Goal: Check status: Check status

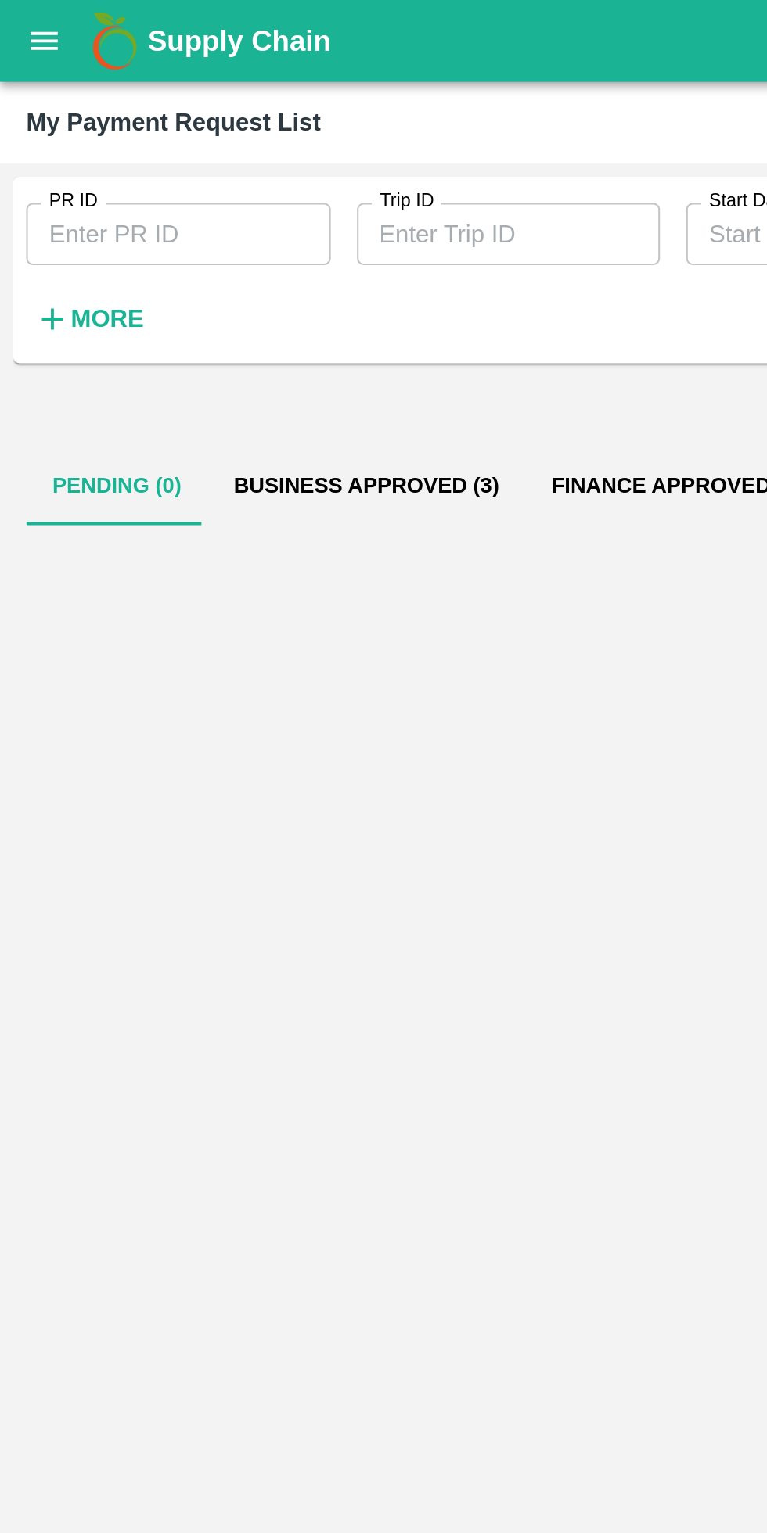
click at [27, 20] on icon "open drawer" at bounding box center [21, 19] width 13 height 9
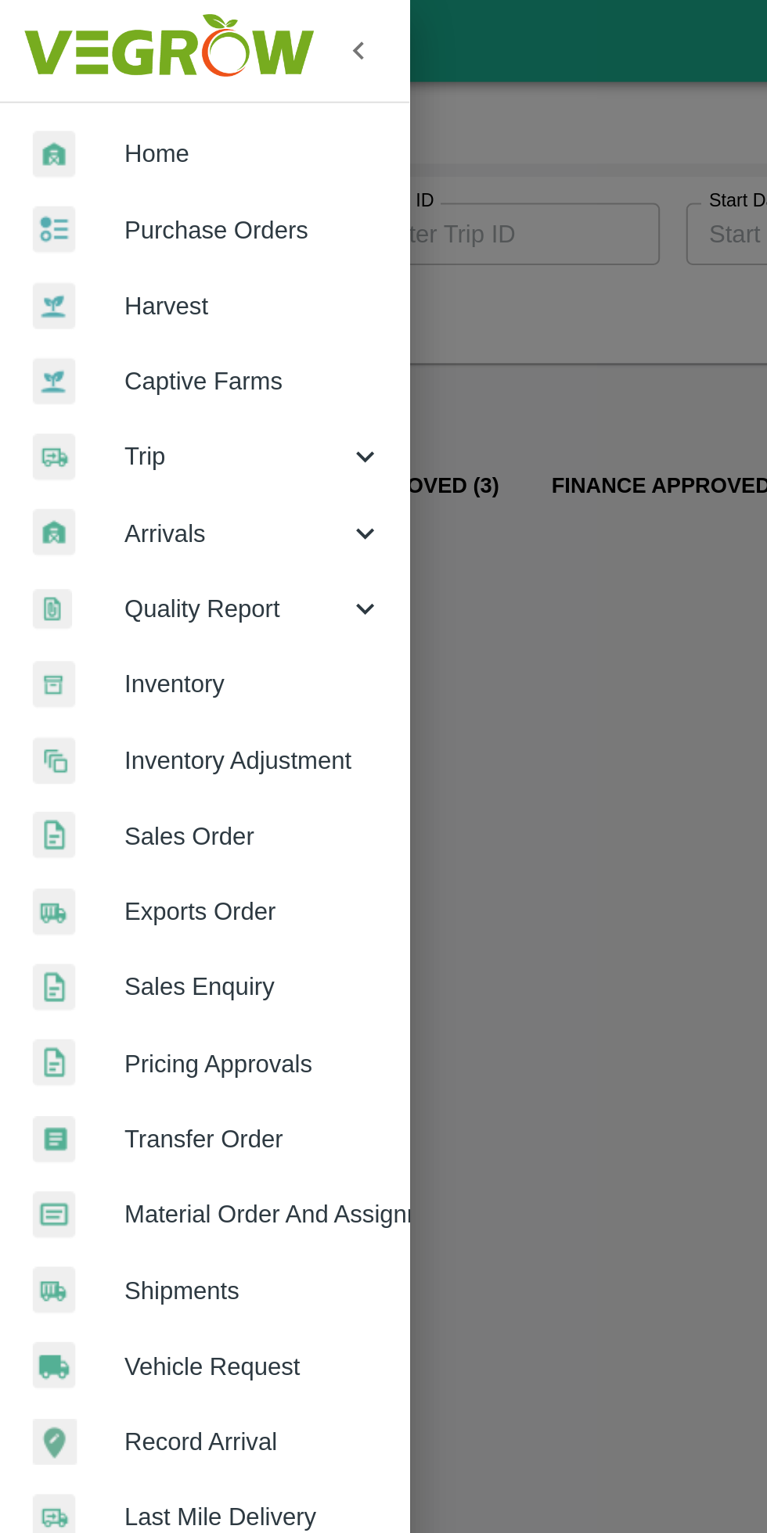
click at [117, 213] on span "Trip" at bounding box center [112, 218] width 106 height 17
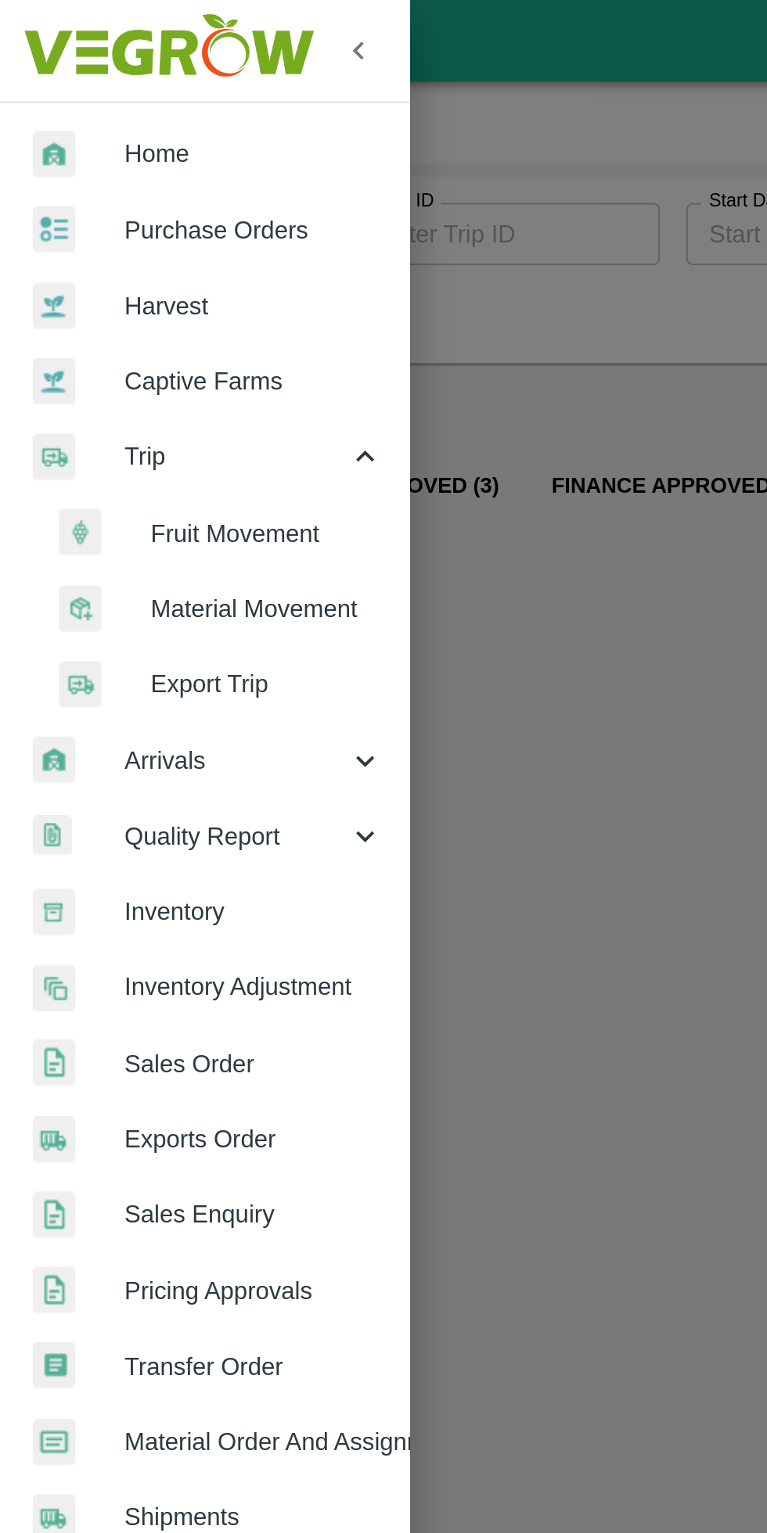
click at [117, 249] on span "Fruit Movement" at bounding box center [127, 254] width 111 height 17
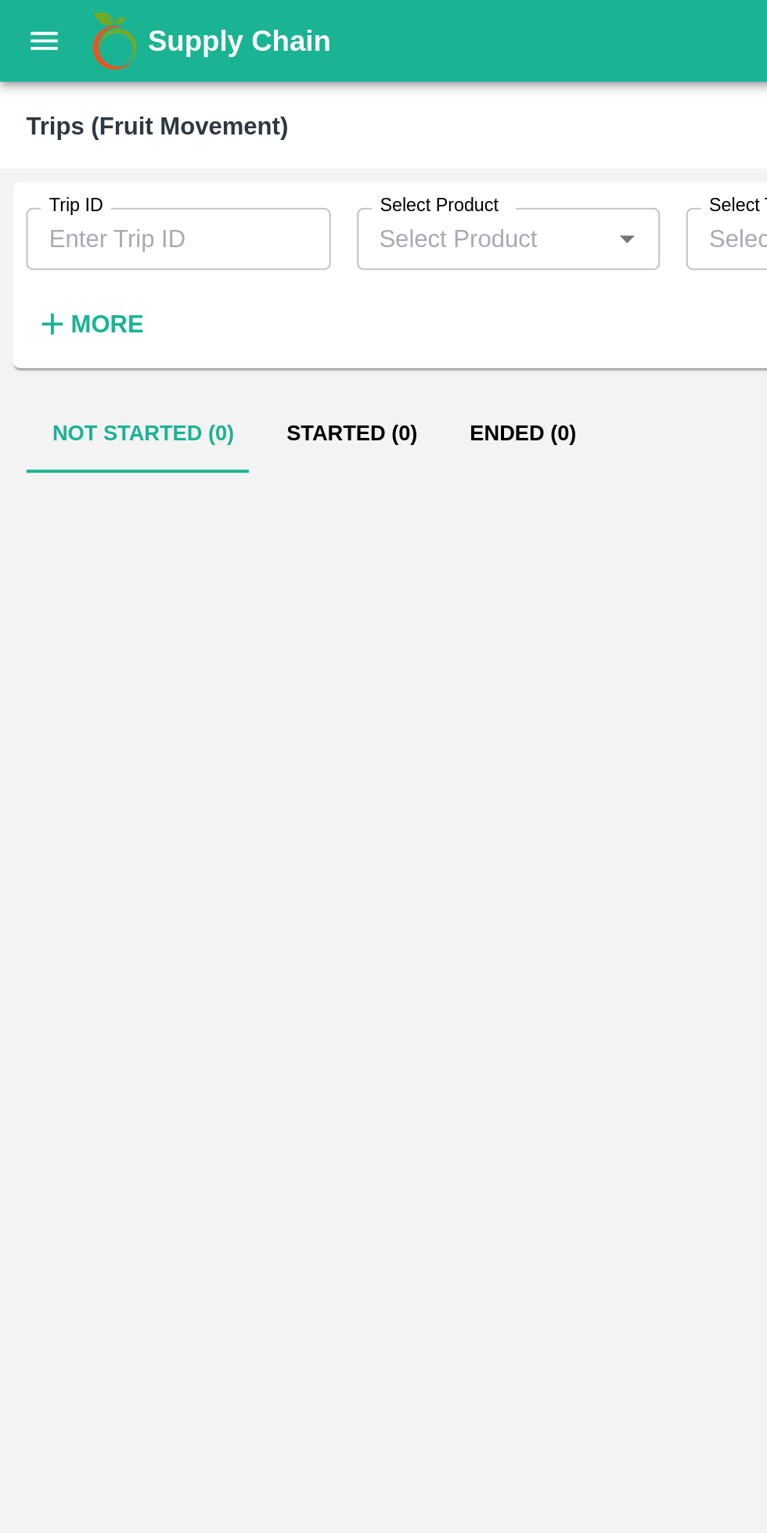
click at [44, 153] on strong "More" at bounding box center [51, 155] width 35 height 13
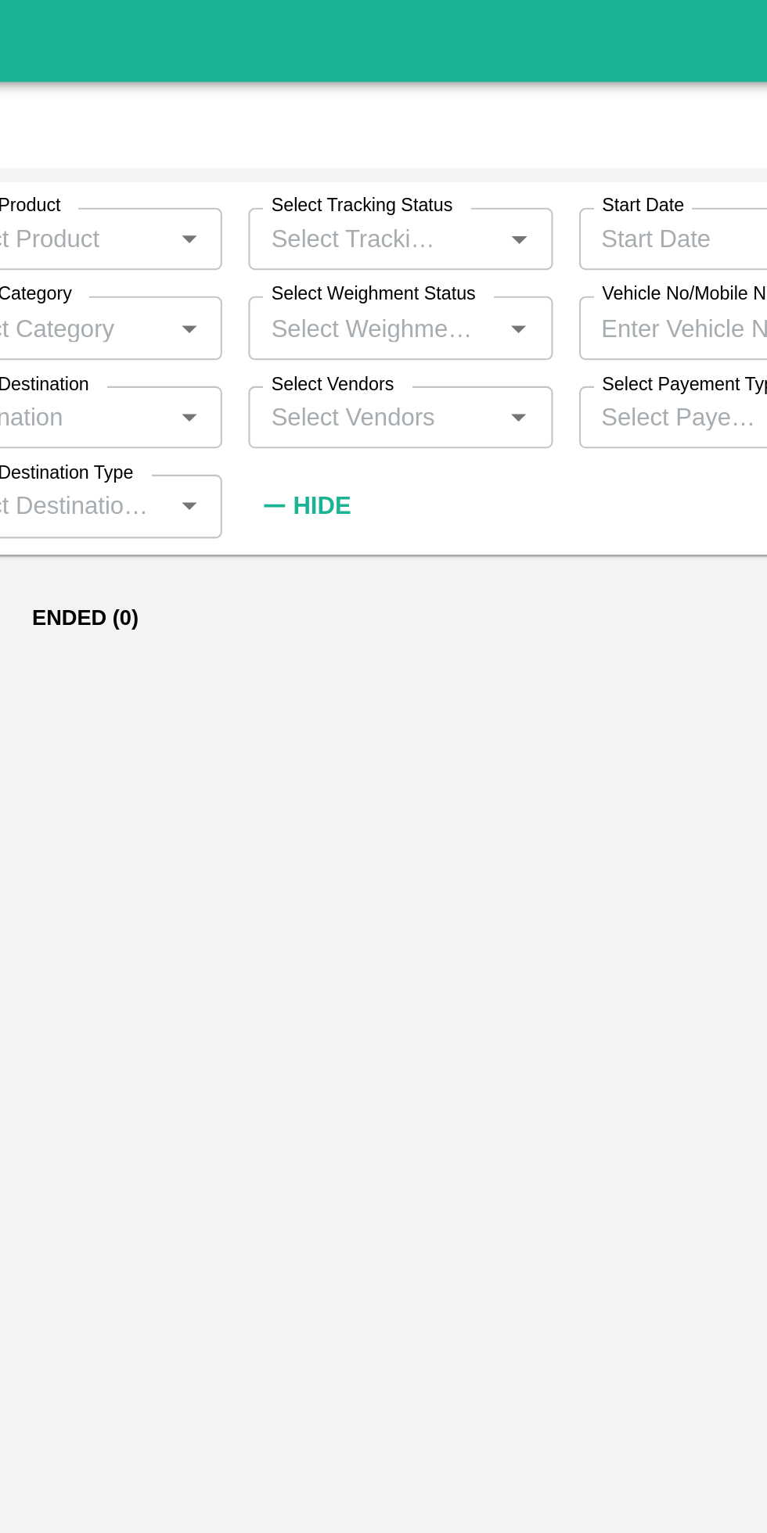
click at [402, 198] on input "Select Vendors" at bounding box center [387, 199] width 110 height 20
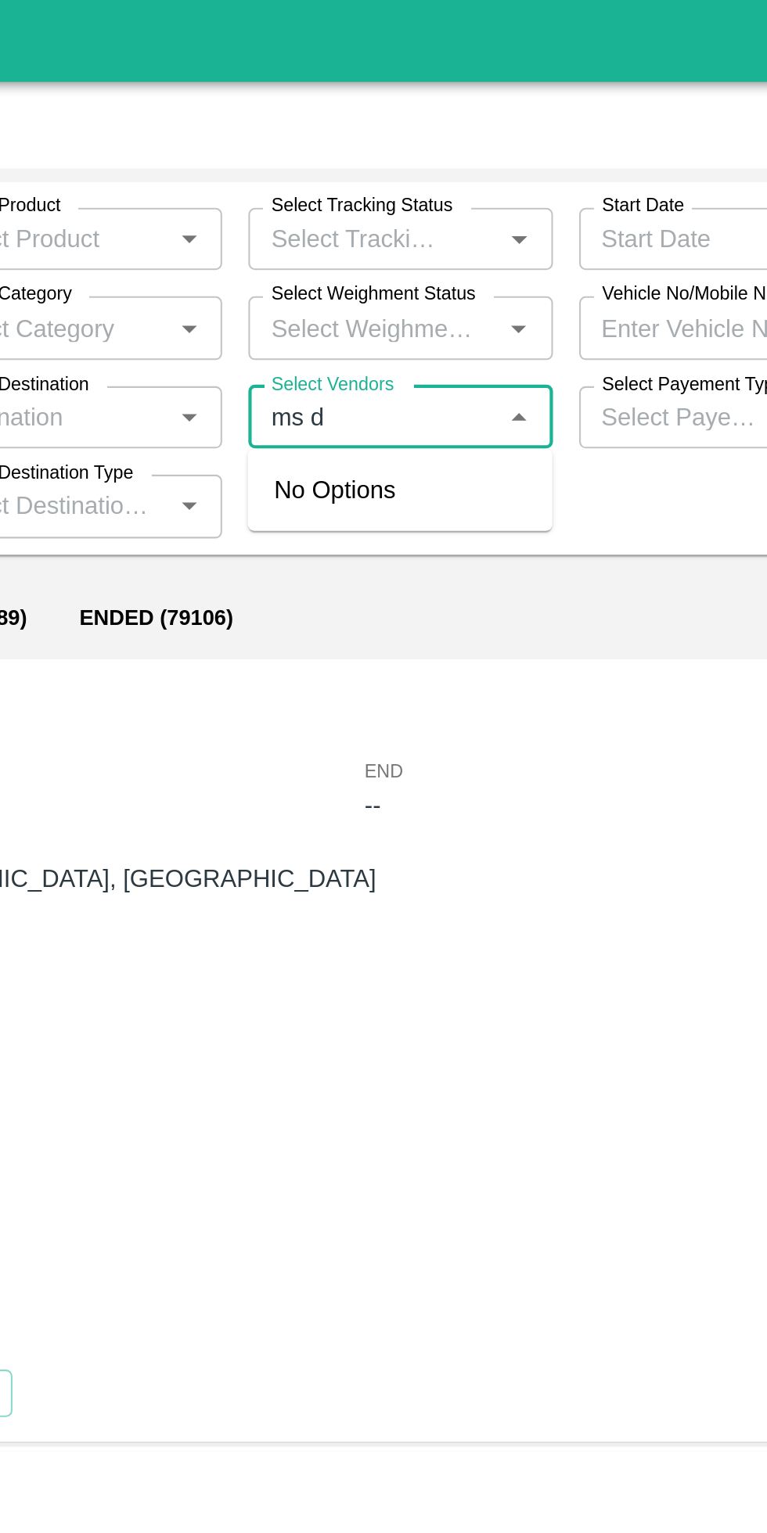
type input "ms de"
type input "vbh"
type input "वहीं"
click at [412, 199] on input "Select Vendors" at bounding box center [387, 199] width 110 height 20
type input "ms [PERSON_NAME]"
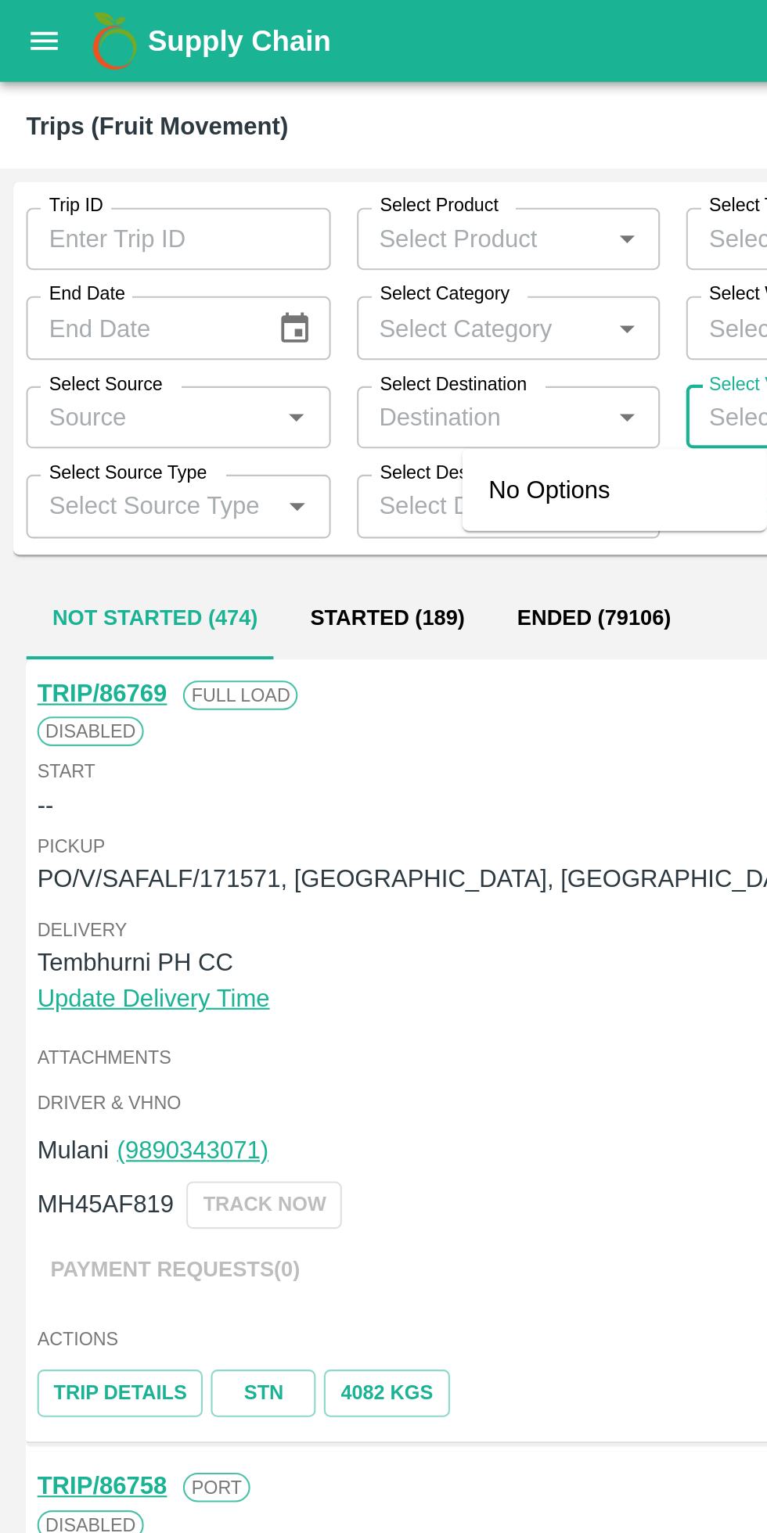
click at [21, 31] on button "open drawer" at bounding box center [21, 20] width 36 height 36
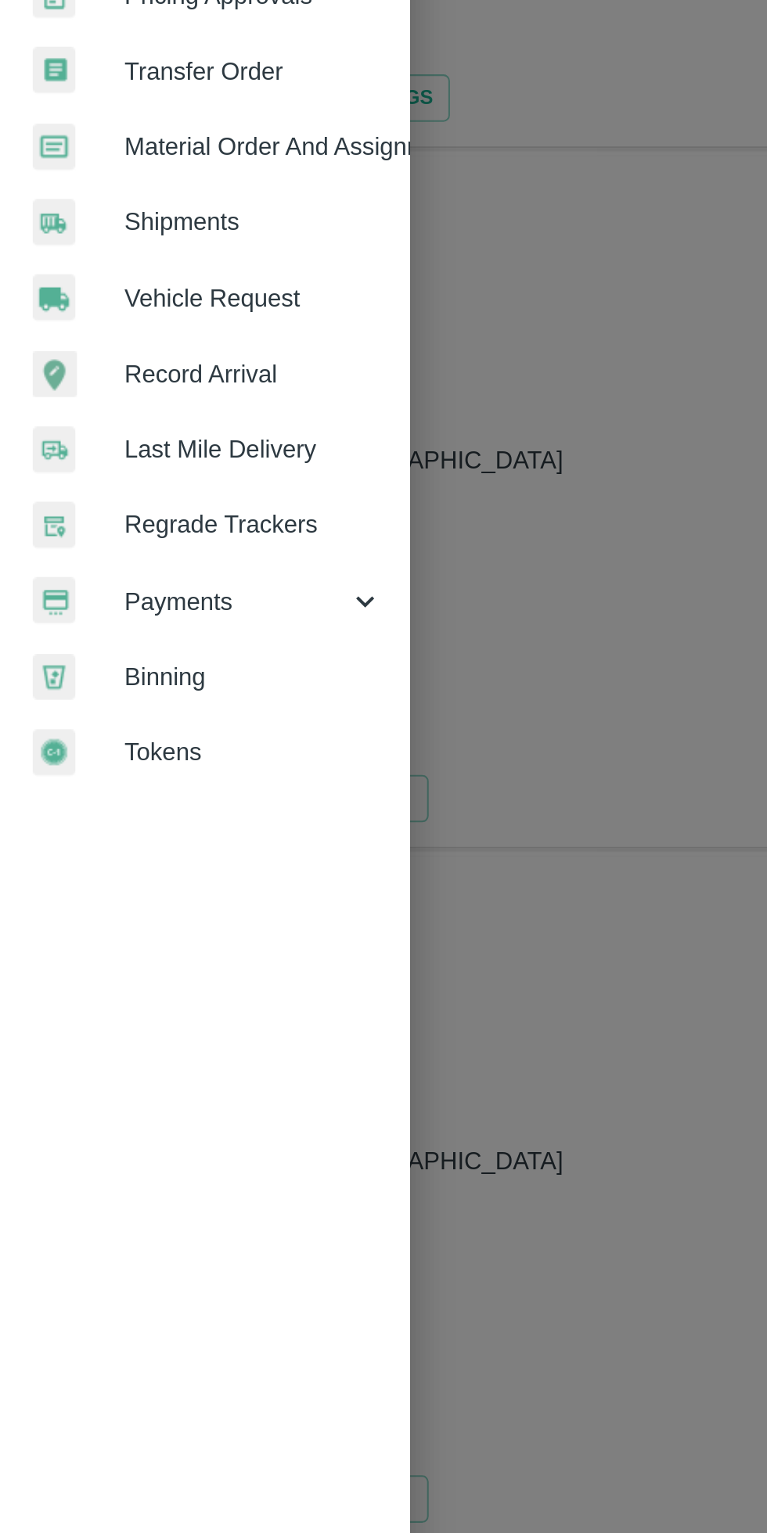
click at [106, 907] on span "Payments" at bounding box center [112, 906] width 106 height 17
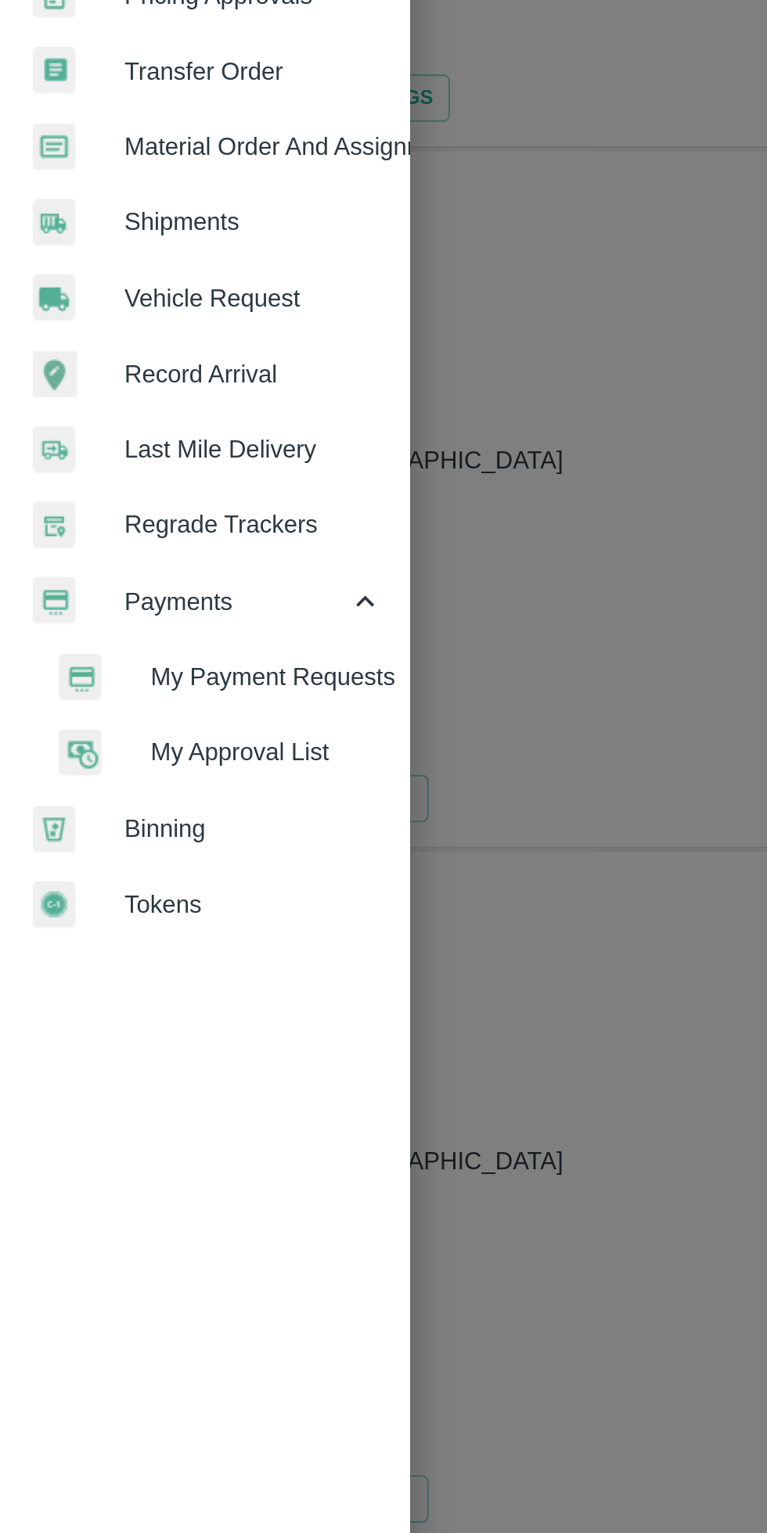
click at [157, 936] on span "My Payment Requests" at bounding box center [127, 942] width 111 height 17
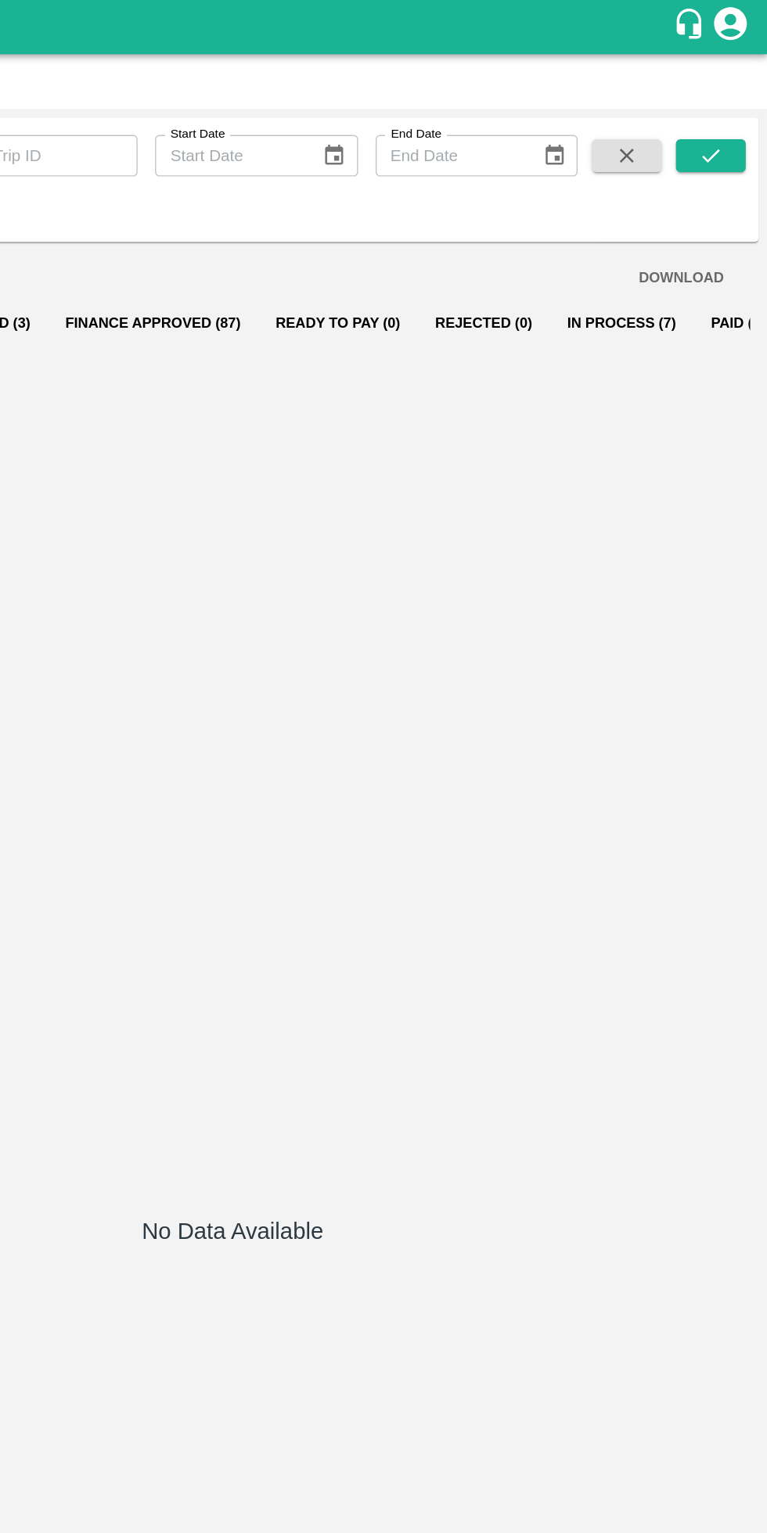
click at [717, 232] on button "Paid (1811)" at bounding box center [753, 233] width 81 height 38
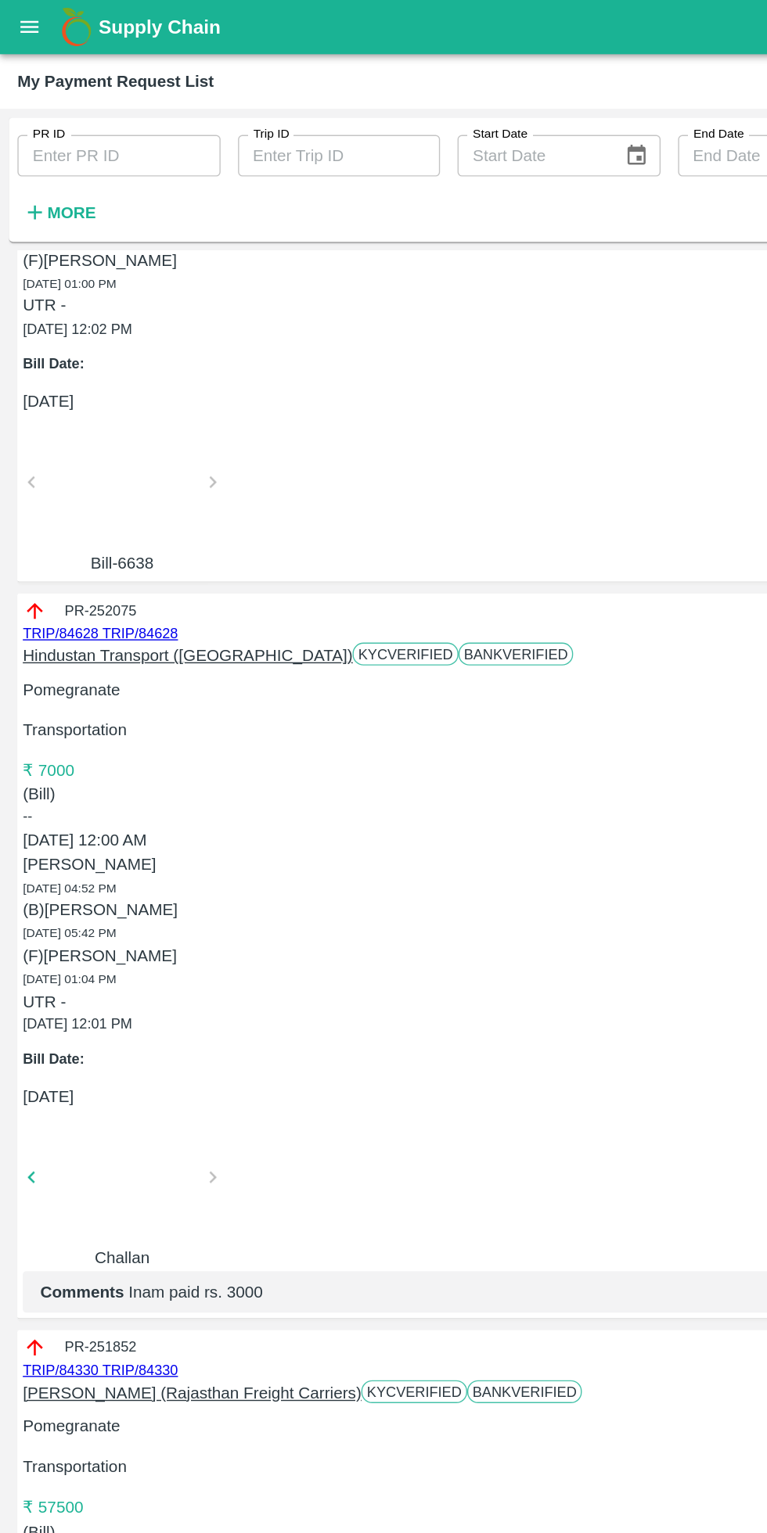
scroll to position [1665, 0]
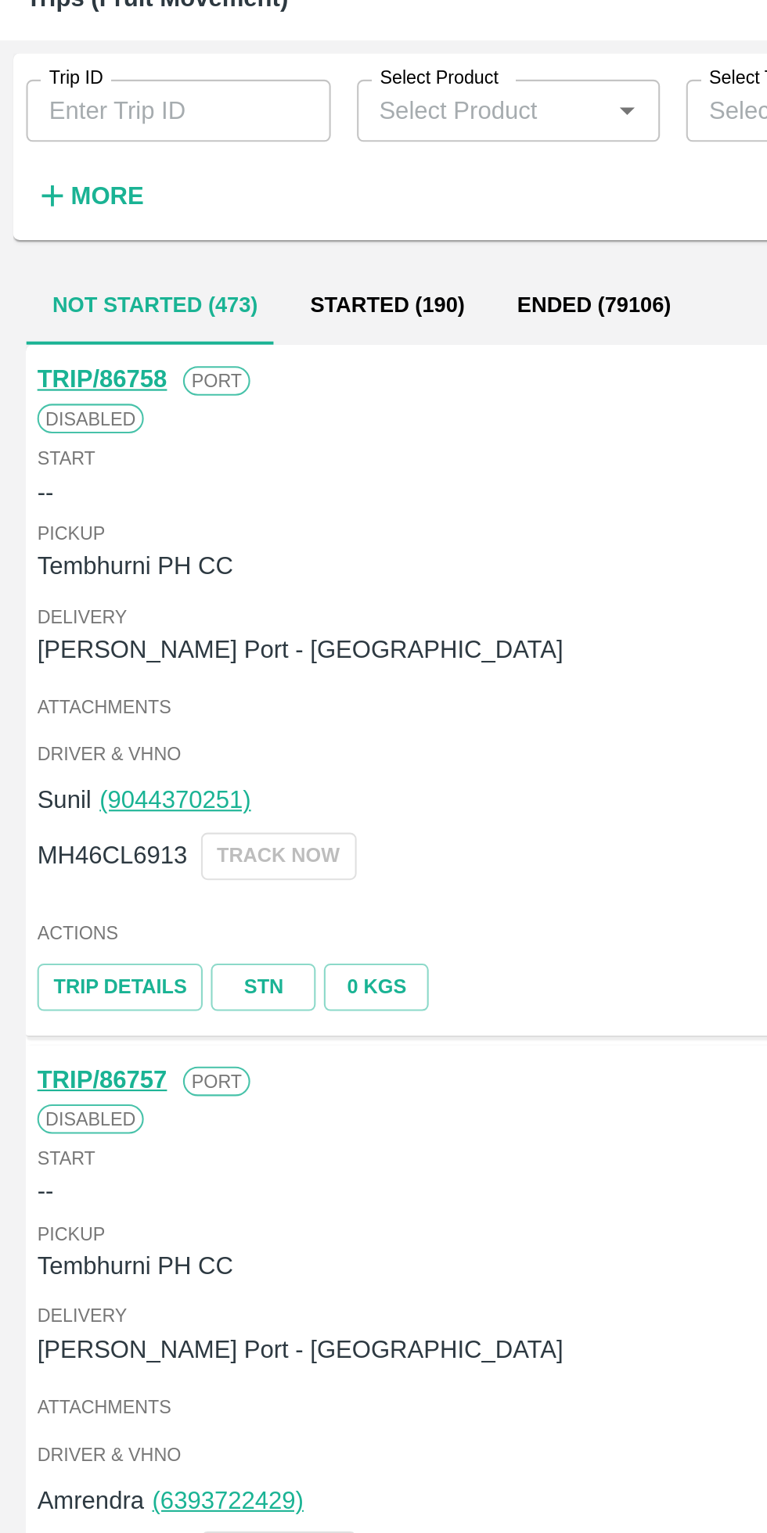
click at [83, 111] on input "Trip ID" at bounding box center [85, 114] width 145 height 30
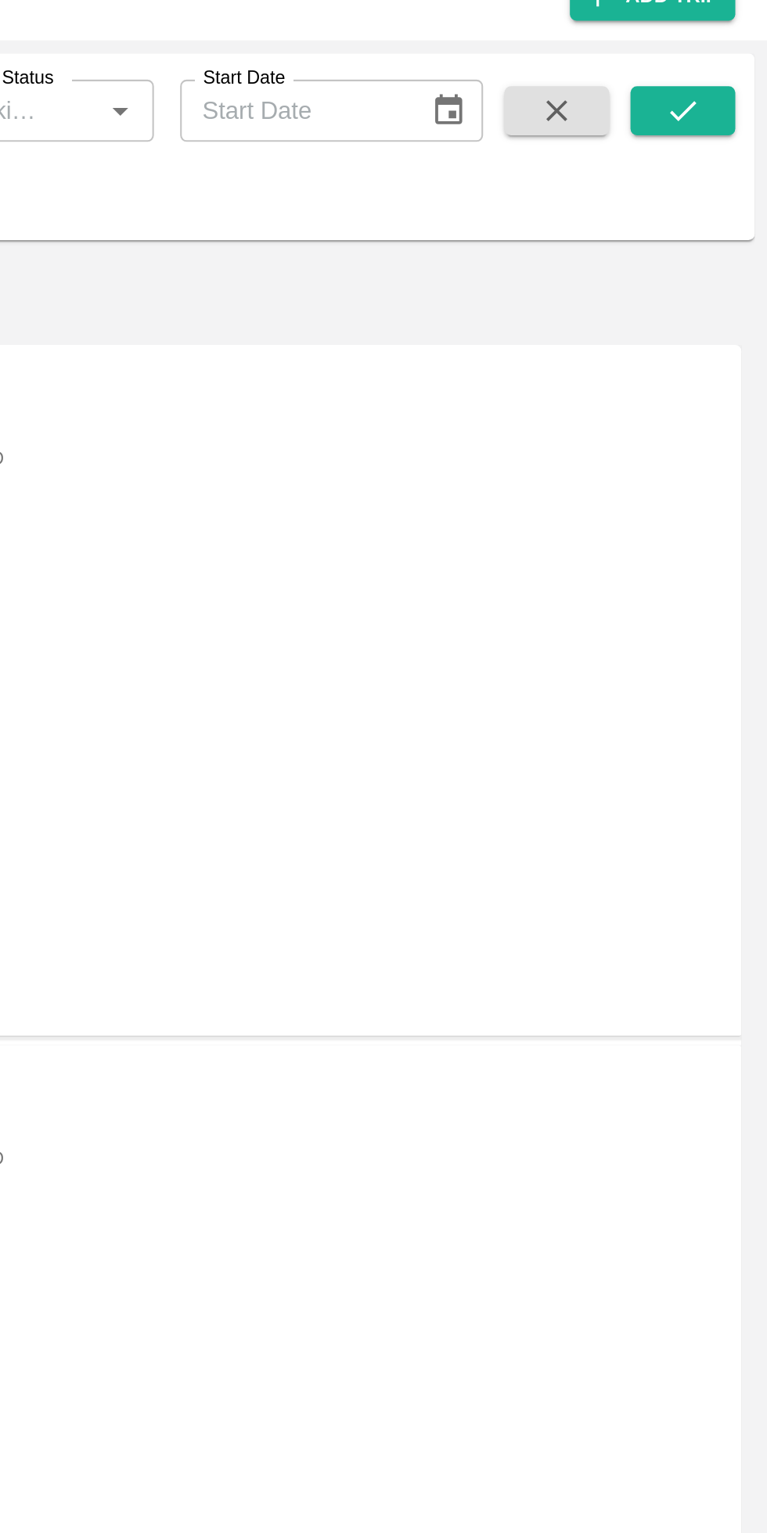
type input "86564"
click at [722, 114] on icon "submit" at bounding box center [725, 114] width 17 height 17
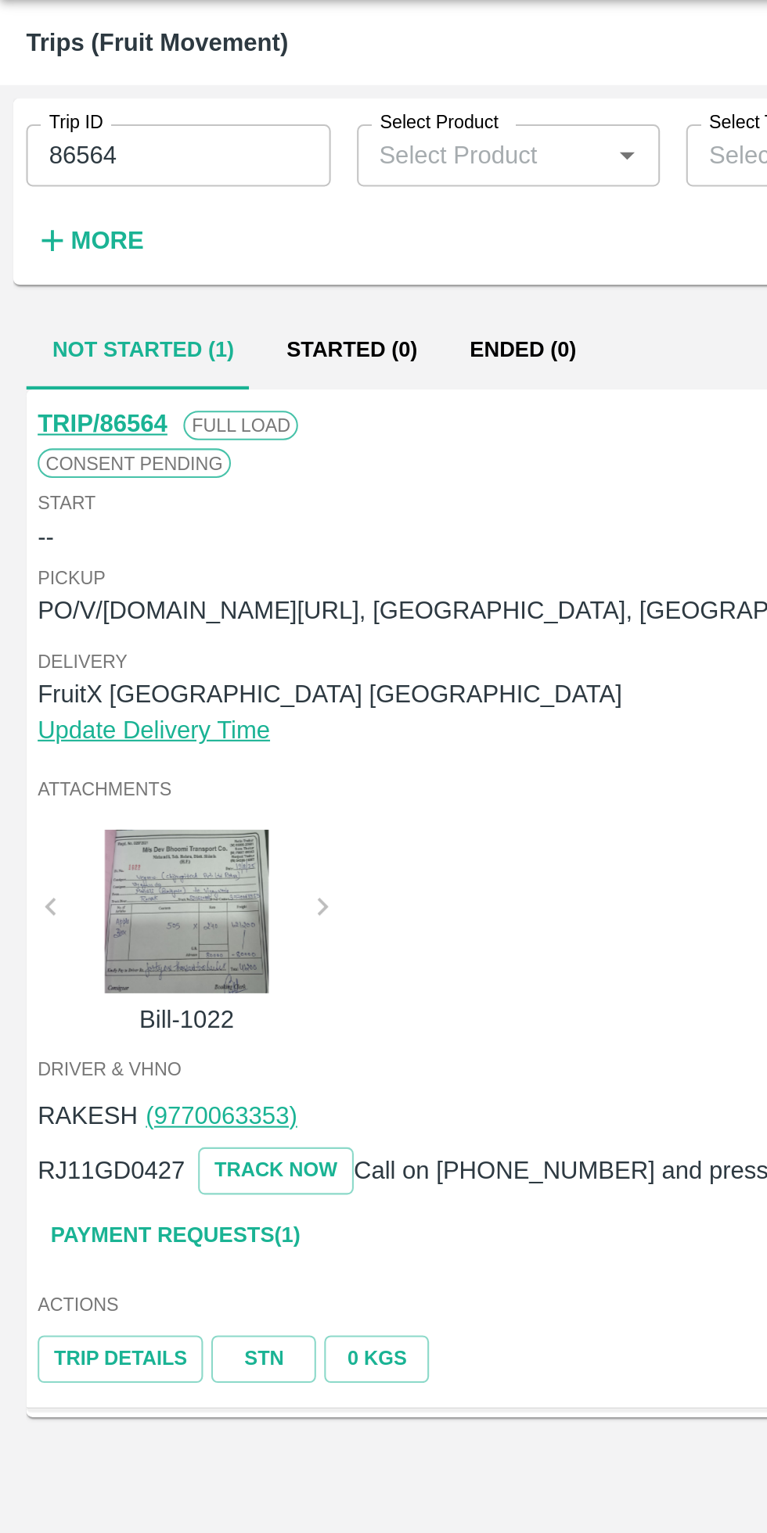
click at [116, 685] on link "STN" at bounding box center [126, 689] width 50 height 23
